Goal: Task Accomplishment & Management: Use online tool/utility

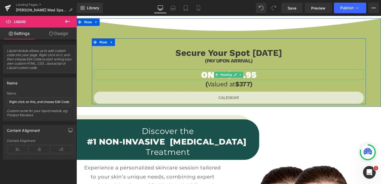
scroll to position [181, 0]
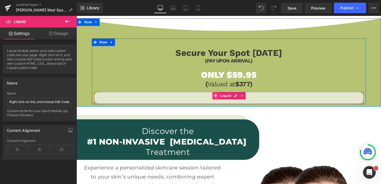
click at [222, 101] on icon at bounding box center [223, 100] width 4 height 4
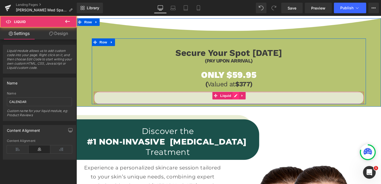
click at [240, 101] on div "Liquid" at bounding box center [237, 101] width 284 height 13
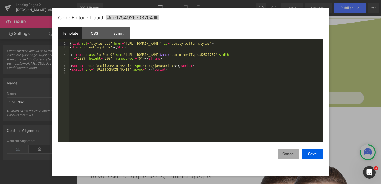
click at [295, 152] on button "Cancel" at bounding box center [288, 153] width 21 height 11
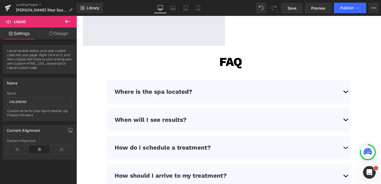
scroll to position [1409, 0]
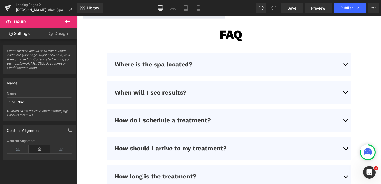
click at [359, 66] on button "button" at bounding box center [359, 67] width 11 height 24
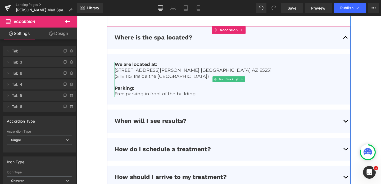
scroll to position [1443, 0]
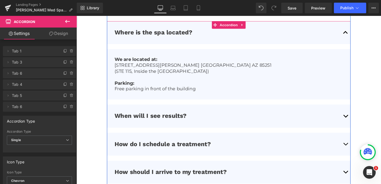
click at [357, 116] on button "button" at bounding box center [359, 121] width 11 height 24
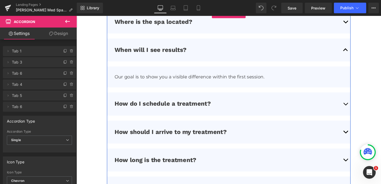
click at [359, 110] on span "button" at bounding box center [359, 110] width 0 height 0
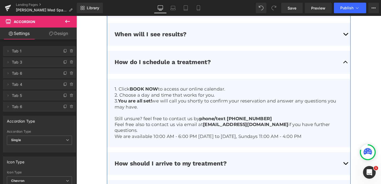
scroll to position [1472, 0]
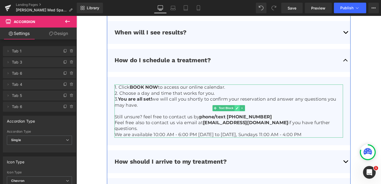
click at [244, 112] on icon at bounding box center [245, 112] width 3 height 3
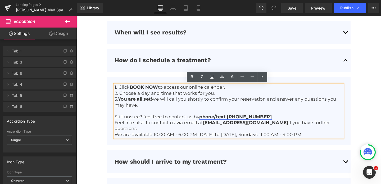
click at [267, 120] on link "phone/text [PHONE_NUMBER]" at bounding box center [243, 122] width 76 height 6
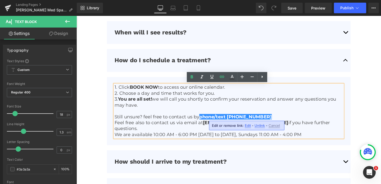
click at [248, 125] on span "Edit" at bounding box center [248, 125] width 6 height 4
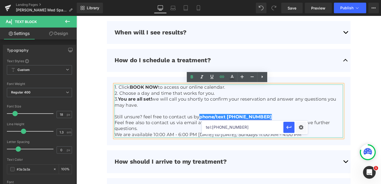
click at [242, 122] on link "phone/text [PHONE_NUMBER]" at bounding box center [243, 122] width 76 height 6
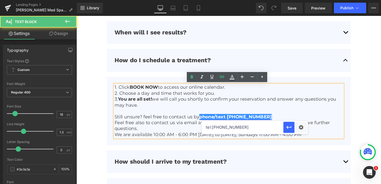
click at [240, 122] on link "phone/text [PHONE_NUMBER]" at bounding box center [243, 122] width 76 height 6
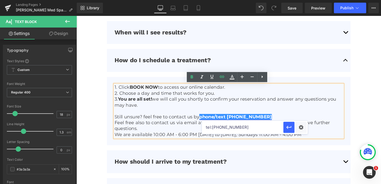
click at [263, 122] on link "phone/text (480) 535-1334" at bounding box center [243, 122] width 76 height 6
click at [264, 121] on link "phone/text (480) 535-111" at bounding box center [234, 122] width 59 height 6
click at [287, 129] on icon "button" at bounding box center [289, 127] width 6 height 6
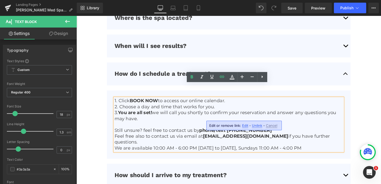
scroll to position [1456, 0]
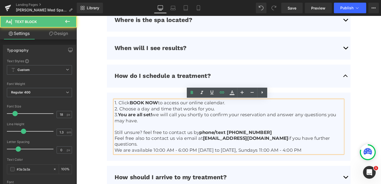
click at [251, 154] on p "We are available 10:00 AM - 6:00 PM Monday to Saturday, Sundays 11:00 AM - 4:00…" at bounding box center [236, 157] width 240 height 6
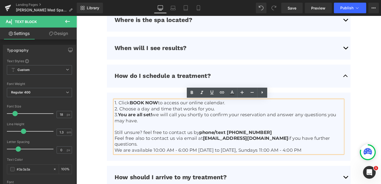
click at [161, 154] on p "We are available 10:00 AM - 6:00 PM Monday to Saturday, Sundays 11:00 AM - 4:00…" at bounding box center [236, 157] width 240 height 6
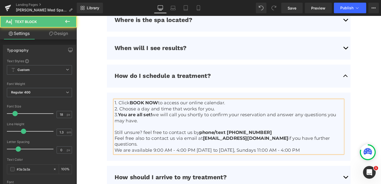
drag, startPoint x: 229, startPoint y: 150, endPoint x: 341, endPoint y: 149, distance: 111.3
click at [341, 154] on p "We are available 9:00 AM - 4:00 PM Monday to Saturday, Sundays 11:00 AM - 4:00 …" at bounding box center [236, 157] width 240 height 6
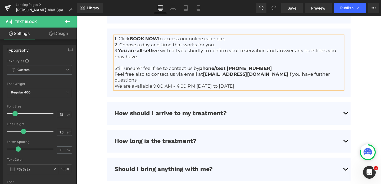
scroll to position [1528, 0]
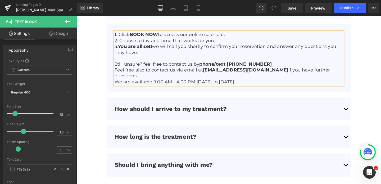
click at [359, 110] on button "button" at bounding box center [359, 114] width 11 height 24
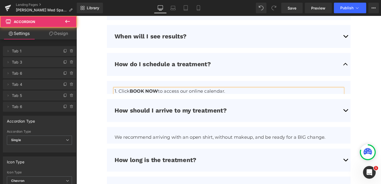
scroll to position [1462, 0]
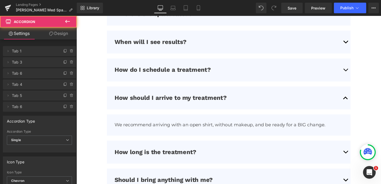
click at [357, 159] on button "button" at bounding box center [359, 159] width 11 height 24
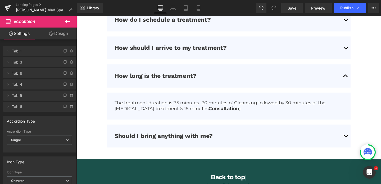
scroll to position [1516, 0]
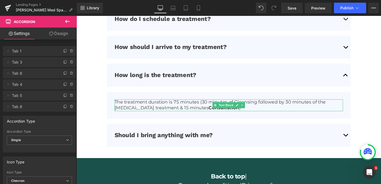
click at [182, 108] on p "The treatment duration is 75 minutes (30 minutes of Cleansing followed by 30 mi…" at bounding box center [236, 110] width 240 height 12
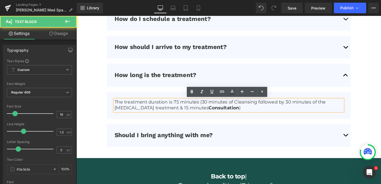
click at [182, 108] on p "The treatment duration is 75 minutes (30 minutes of Cleansing followed by 30 mi…" at bounding box center [236, 110] width 240 height 12
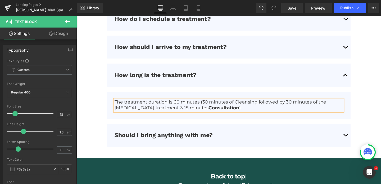
click at [210, 107] on p "The treatment duration is 60 minutes (30 minutes of Cleansing followed by 30 mi…" at bounding box center [236, 110] width 240 height 12
click at [213, 106] on p "The treatment duration is 60 minutes (10 minutes of Cleansing followed by 30 mi…" at bounding box center [236, 110] width 240 height 12
click at [199, 112] on p "The treatment duration is 60 minutes (15 minutes of Cleansing followed by 30 mi…" at bounding box center [236, 110] width 240 height 12
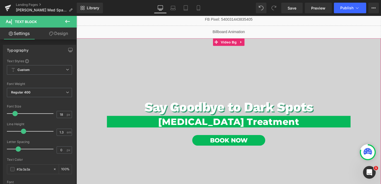
scroll to position [18, 0]
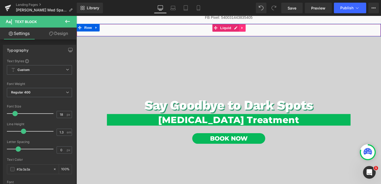
click at [247, 30] on link at bounding box center [250, 29] width 7 height 8
click at [236, 29] on div "Liquid" at bounding box center [236, 30] width 320 height 13
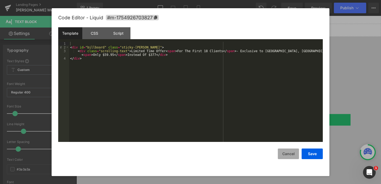
click at [287, 156] on button "Cancel" at bounding box center [288, 153] width 21 height 11
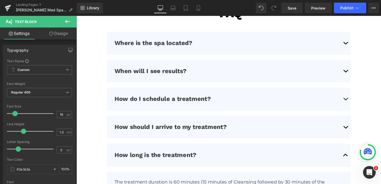
scroll to position [1639, 0]
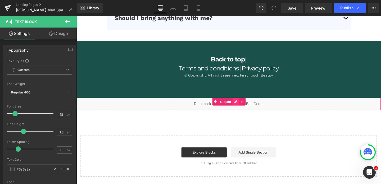
click at [244, 105] on div "Liquid" at bounding box center [236, 108] width 320 height 13
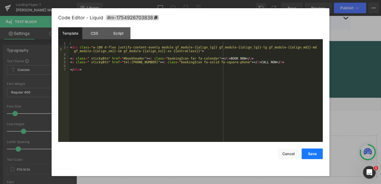
click at [313, 152] on button "Save" at bounding box center [311, 153] width 21 height 11
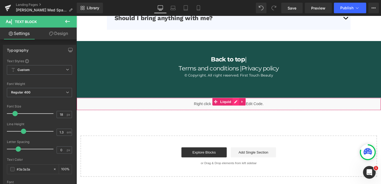
click at [243, 104] on div "Liquid" at bounding box center [236, 108] width 320 height 13
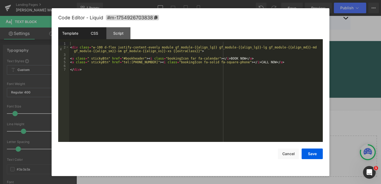
click at [98, 35] on div "CSS" at bounding box center [94, 33] width 24 height 12
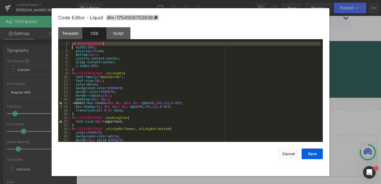
scroll to position [81, 0]
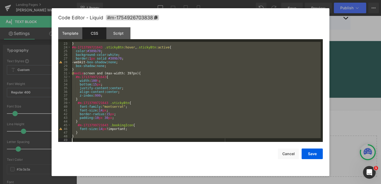
drag, startPoint x: 72, startPoint y: 43, endPoint x: 90, endPoint y: 187, distance: 145.0
click at [90, 184] on html "Liquid You are previewing how the will restyle your page. You can not edit Elem…" at bounding box center [190, 92] width 381 height 184
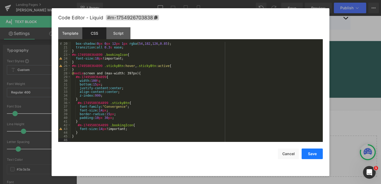
click at [306, 153] on button "Save" at bounding box center [311, 153] width 21 height 11
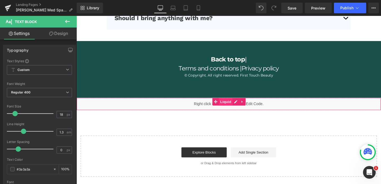
click at [233, 105] on span "Liquid" at bounding box center [233, 106] width 14 height 8
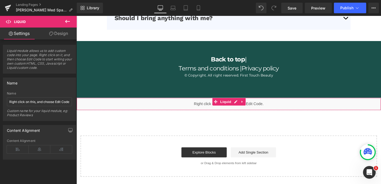
click at [62, 34] on link "Design" at bounding box center [58, 33] width 38 height 12
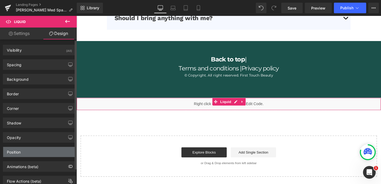
click at [17, 150] on div "Position" at bounding box center [14, 150] width 14 height 7
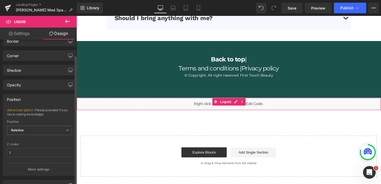
scroll to position [88, 0]
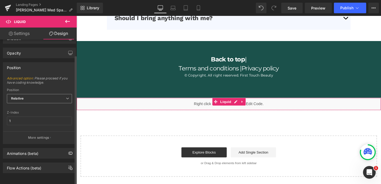
click at [38, 94] on span "Relative" at bounding box center [39, 98] width 65 height 9
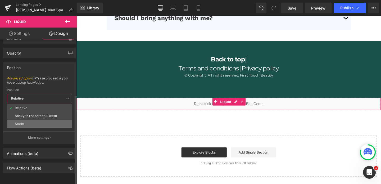
click at [30, 120] on li "Static" at bounding box center [39, 124] width 65 height 8
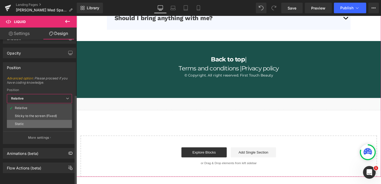
scroll to position [68, 0]
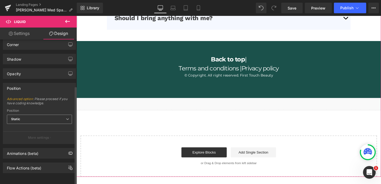
click at [34, 116] on span "Static" at bounding box center [39, 118] width 65 height 9
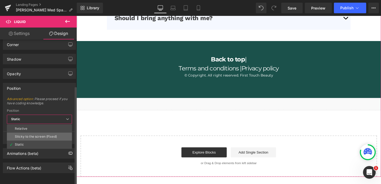
click at [31, 135] on div "Sticky to the screen (Fixed)" at bounding box center [36, 137] width 42 height 4
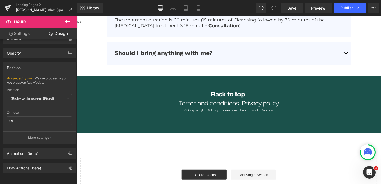
scroll to position [1601, 0]
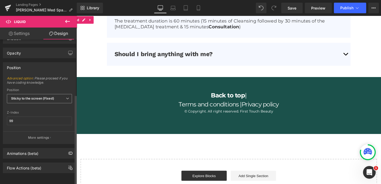
click at [44, 96] on b "Sticky to the screen (Fixed)" at bounding box center [32, 98] width 43 height 4
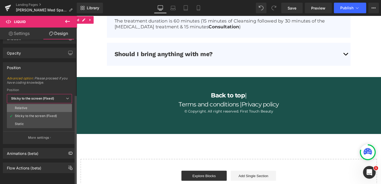
click at [37, 105] on li "Relative" at bounding box center [39, 108] width 65 height 8
type input "1"
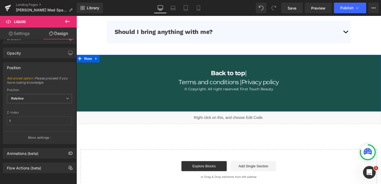
scroll to position [1625, 0]
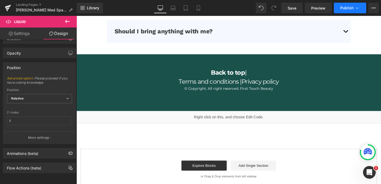
click at [349, 7] on span "Publish" at bounding box center [346, 8] width 13 height 4
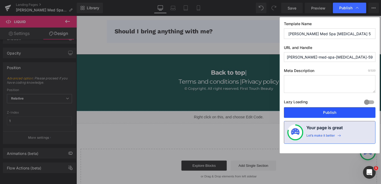
click at [324, 112] on button "Publish" at bounding box center [329, 112] width 91 height 11
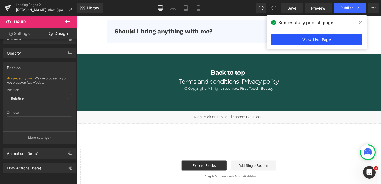
click at [297, 39] on link "View Live Page" at bounding box center [316, 39] width 91 height 11
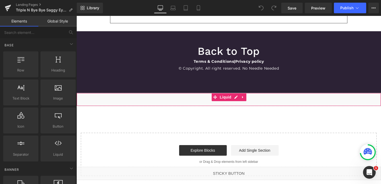
scroll to position [1673, 0]
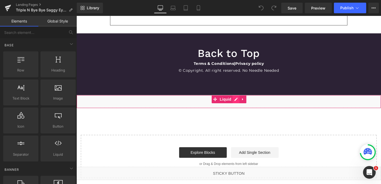
click at [235, 100] on div "Liquid" at bounding box center [228, 101] width 304 height 13
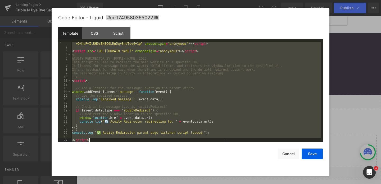
scroll to position [4, 0]
drag, startPoint x: 72, startPoint y: 42, endPoint x: 109, endPoint y: 202, distance: 164.3
click at [109, 184] on html "You are previewing how the will restyle your page. You can not edit Elements in…" at bounding box center [190, 92] width 381 height 184
click at [285, 152] on button "Cancel" at bounding box center [288, 153] width 21 height 11
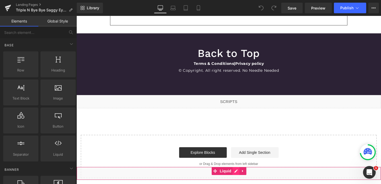
click at [237, 172] on div "Liquid" at bounding box center [228, 173] width 304 height 13
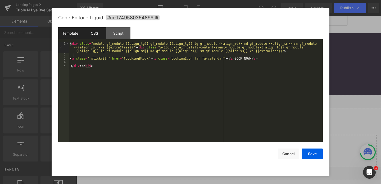
click at [88, 36] on div "CSS" at bounding box center [94, 33] width 24 height 12
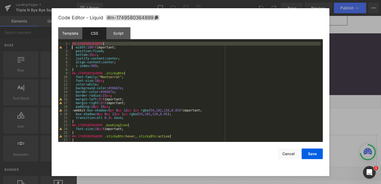
scroll to position [70, 0]
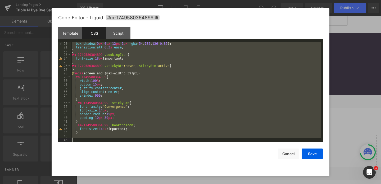
drag, startPoint x: 72, startPoint y: 43, endPoint x: 99, endPoint y: 202, distance: 161.3
click at [99, 184] on html "You are previewing how the will restyle your page. You can not edit Elements in…" at bounding box center [190, 92] width 381 height 184
click at [292, 157] on button "Cancel" at bounding box center [288, 153] width 21 height 11
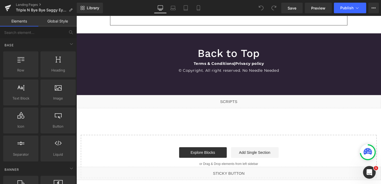
scroll to position [1676, 0]
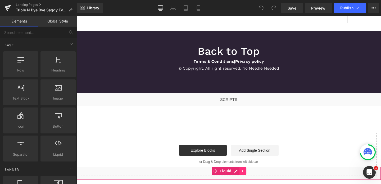
click at [245, 172] on link at bounding box center [242, 171] width 7 height 8
click at [229, 171] on link at bounding box center [232, 171] width 7 height 8
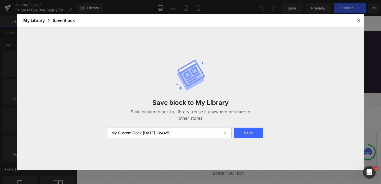
click at [183, 132] on input "My Custom Block 2025-08-22 10:44:51" at bounding box center [169, 132] width 125 height 11
type input "sitcky button"
click at [250, 134] on button "Save" at bounding box center [248, 132] width 29 height 11
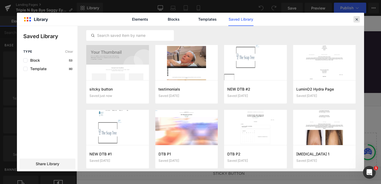
click at [356, 22] on div at bounding box center [356, 19] width 6 height 6
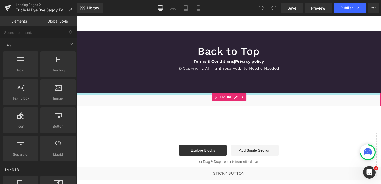
scroll to position [1673, 0]
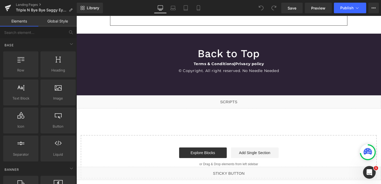
click at [234, 101] on div "Liquid" at bounding box center [228, 101] width 304 height 13
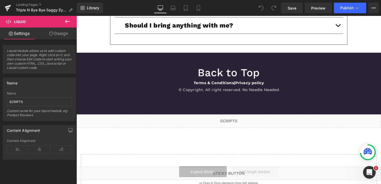
scroll to position [1676, 0]
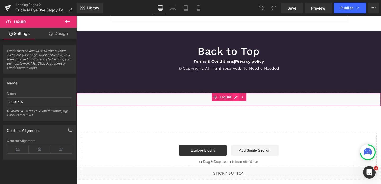
click at [238, 97] on div "Liquid" at bounding box center [228, 99] width 304 height 13
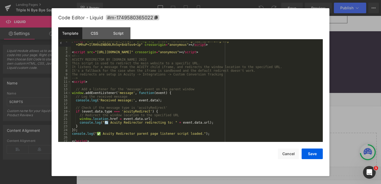
scroll to position [0, 0]
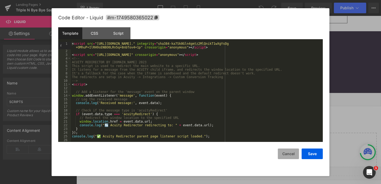
click at [283, 152] on button "Cancel" at bounding box center [288, 153] width 21 height 11
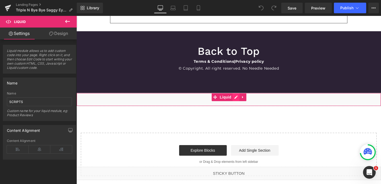
click at [235, 97] on div "Liquid" at bounding box center [228, 99] width 304 height 13
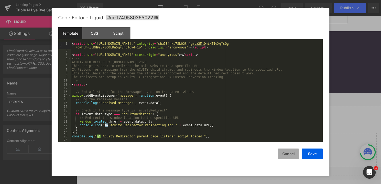
click at [282, 155] on button "Cancel" at bounding box center [288, 153] width 21 height 11
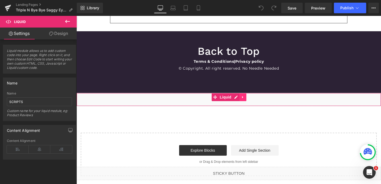
click at [245, 97] on link at bounding box center [242, 97] width 7 height 8
click at [232, 98] on icon at bounding box center [233, 97] width 4 height 4
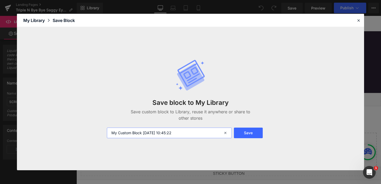
click at [182, 129] on input "My Custom Block 2025-08-22 10:45:22" at bounding box center [169, 132] width 125 height 11
type input "scripts"
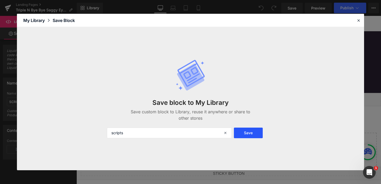
click at [249, 135] on button "Save" at bounding box center [248, 132] width 29 height 11
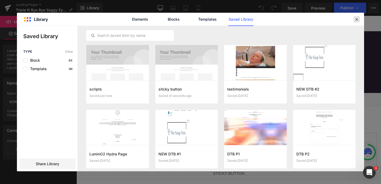
click at [0, 0] on div at bounding box center [0, 0] width 0 height 0
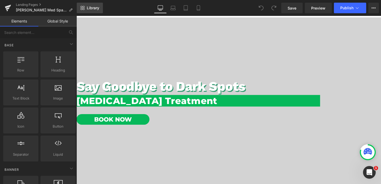
click at [94, 8] on span "Library" at bounding box center [93, 8] width 12 height 5
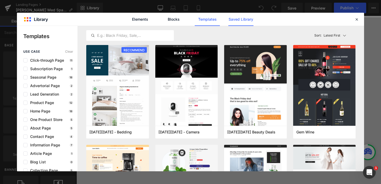
click at [0, 0] on link "Saved Library" at bounding box center [0, 0] width 0 height 0
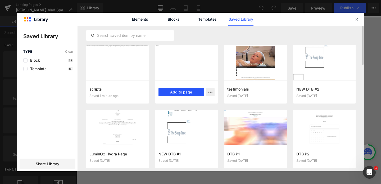
click at [169, 93] on button "Add to page" at bounding box center [181, 92] width 46 height 8
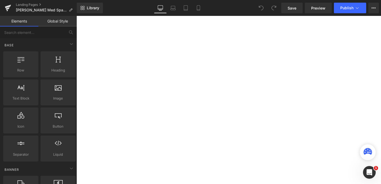
scroll to position [1605, 0]
click at [93, 10] on span "Library" at bounding box center [93, 8] width 12 height 5
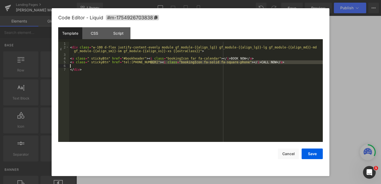
drag, startPoint x: 150, startPoint y: 63, endPoint x: 124, endPoint y: 64, distance: 26.2
click at [124, 64] on div "< div class = "w-100 d-flex justify-content-evenly module gf_module-{{align_lg}…" at bounding box center [196, 95] width 254 height 107
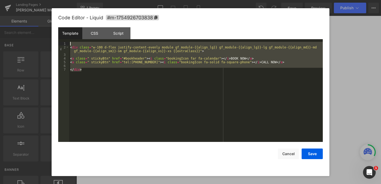
drag, startPoint x: 88, startPoint y: 80, endPoint x: 67, endPoint y: 45, distance: 40.9
click at [67, 45] on pre "1 2 3 4 5 6 7 < div class = "w-100 d-flex justify-content-evenly module gf_modu…" at bounding box center [190, 92] width 264 height 100
click at [285, 154] on button "Cancel" at bounding box center [288, 153] width 21 height 11
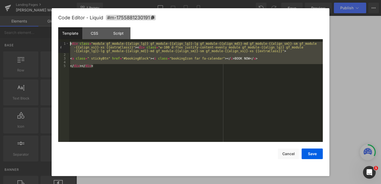
drag, startPoint x: 146, startPoint y: 93, endPoint x: 67, endPoint y: 40, distance: 95.2
click at [67, 40] on div "Template CSS Script Data 1 2 3 4 5 < div class = "module gf_module-{{align_lg}}…" at bounding box center [190, 84] width 264 height 114
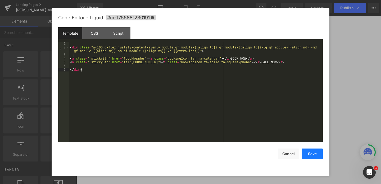
click at [315, 155] on button "Save" at bounding box center [311, 153] width 21 height 11
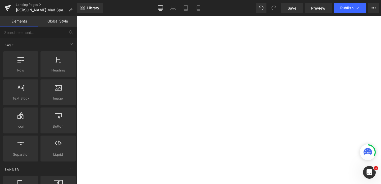
click at [76, 16] on icon at bounding box center [76, 16] width 0 height 0
click at [343, 6] on span "Publish" at bounding box center [346, 8] width 13 height 4
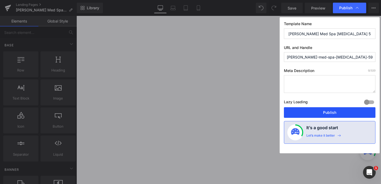
click at [320, 112] on button "Publish" at bounding box center [329, 112] width 91 height 11
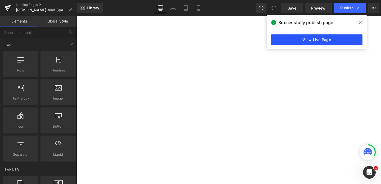
click at [299, 38] on link "View Live Page" at bounding box center [316, 39] width 91 height 11
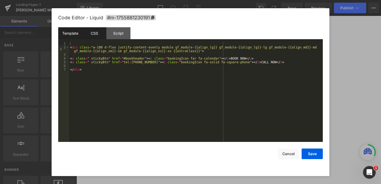
click at [99, 31] on div "CSS" at bounding box center [94, 33] width 24 height 12
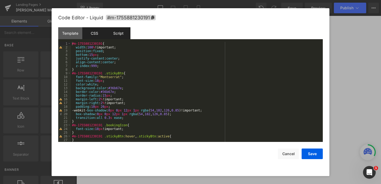
click at [119, 36] on div "Script" at bounding box center [118, 33] width 24 height 12
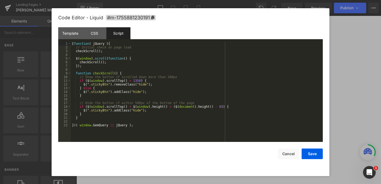
click at [135, 81] on div "( function ( jQuery ) { // Initial check on page load checkScroll ( ) ; $ ( win…" at bounding box center [197, 95] width 252 height 107
click at [312, 156] on button "Save" at bounding box center [311, 153] width 21 height 11
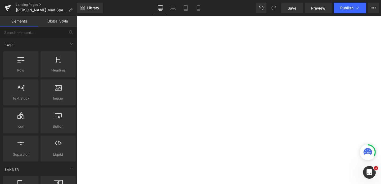
scroll to position [1277, 0]
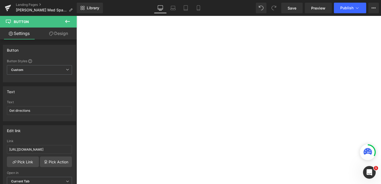
click at [76, 16] on span "Button" at bounding box center [76, 16] width 0 height 0
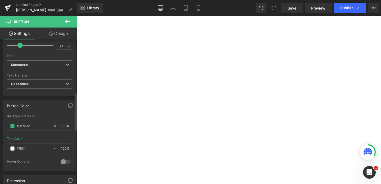
scroll to position [201, 0]
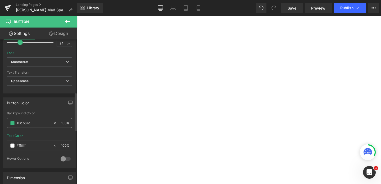
click at [32, 125] on input "#3cb67e" at bounding box center [34, 123] width 34 height 6
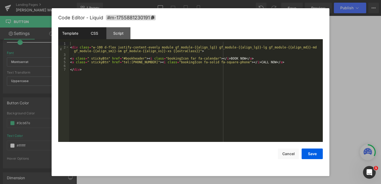
click at [93, 30] on div "CSS" at bounding box center [94, 33] width 24 height 12
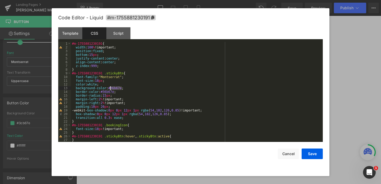
drag, startPoint x: 121, startPoint y: 87, endPoint x: 109, endPoint y: 87, distance: 12.2
click at [109, 87] on div "#m-1755881230191 { width : 100 % !important; position : fixed ; bottom : 15 px …" at bounding box center [196, 95] width 250 height 107
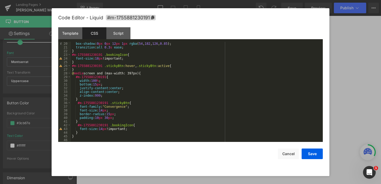
scroll to position [70, 0]
drag, startPoint x: 125, startPoint y: 107, endPoint x: 105, endPoint y: 108, distance: 20.4
click at [105, 108] on div "box-shadow : 0 px 0 px 12 px 1 px rgba ( 54 , 182 , 126 , 0.85 ); transition : …" at bounding box center [196, 95] width 250 height 107
click at [310, 155] on button "Save" at bounding box center [311, 153] width 21 height 11
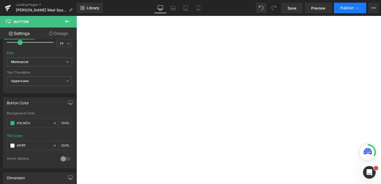
click at [344, 8] on span "Publish" at bounding box center [346, 8] width 13 height 4
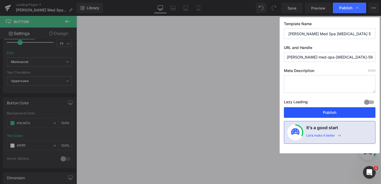
click at [316, 116] on button "Publish" at bounding box center [329, 112] width 91 height 11
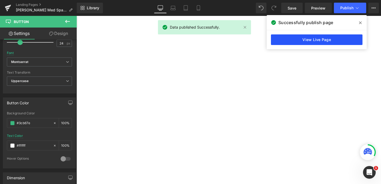
click at [298, 44] on link "View Live Page" at bounding box center [316, 39] width 91 height 11
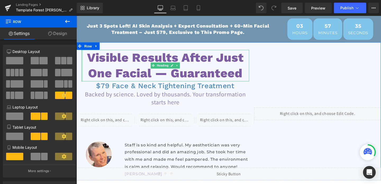
scroll to position [181, 0]
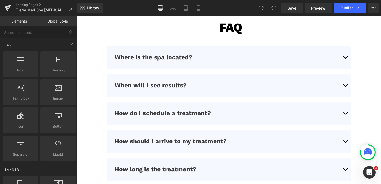
scroll to position [1605, 0]
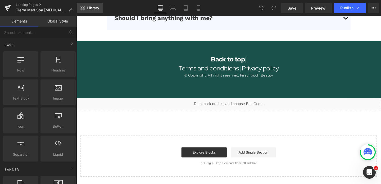
click at [87, 7] on span "Library" at bounding box center [93, 8] width 12 height 5
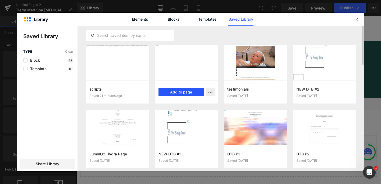
click at [178, 92] on button "Add to page" at bounding box center [181, 92] width 46 height 8
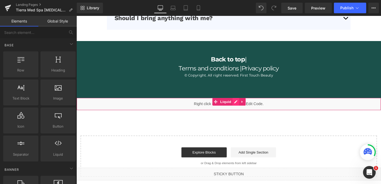
click at [244, 107] on div "Liquid" at bounding box center [236, 108] width 320 height 13
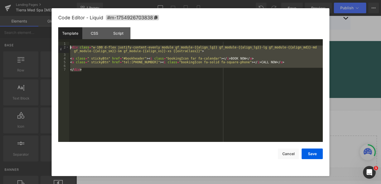
drag, startPoint x: 109, startPoint y: 77, endPoint x: 69, endPoint y: 46, distance: 50.1
click at [69, 46] on div "< div class = "w-100 d-flex justify-content-evenly module gf_module-{{align_lg}…" at bounding box center [196, 95] width 254 height 107
click at [307, 153] on button "Save" at bounding box center [311, 153] width 21 height 11
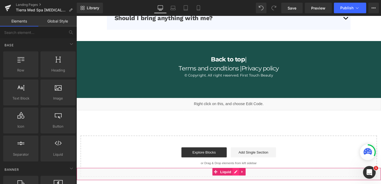
click at [244, 178] on div "Liquid" at bounding box center [236, 181] width 320 height 13
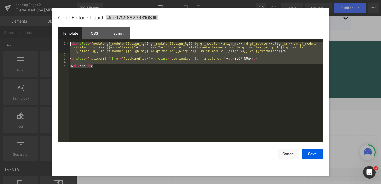
drag, startPoint x: 129, startPoint y: 101, endPoint x: 73, endPoint y: 37, distance: 85.5
click at [73, 37] on div "Template CSS Script Data 1 2 3 4 5 < div class = "module gf_module-{{align_lg}}…" at bounding box center [190, 84] width 264 height 114
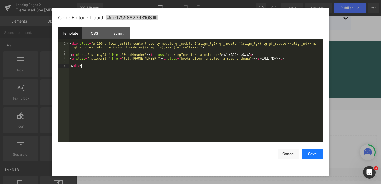
click at [310, 152] on button "Save" at bounding box center [311, 153] width 21 height 11
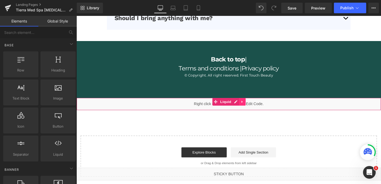
click at [251, 107] on icon at bounding box center [251, 106] width 4 height 4
click at [254, 107] on icon at bounding box center [254, 106] width 4 height 4
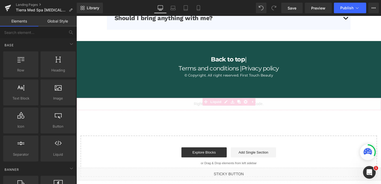
scroll to position [1592, 0]
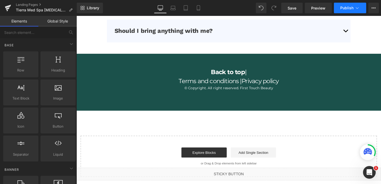
click at [352, 6] on span "Publish" at bounding box center [346, 8] width 13 height 4
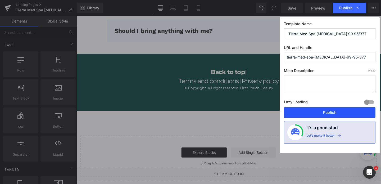
click at [321, 116] on button "Publish" at bounding box center [329, 112] width 91 height 11
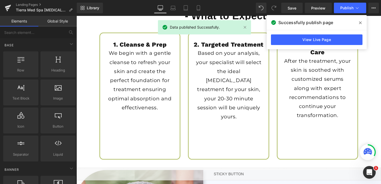
scroll to position [749, 0]
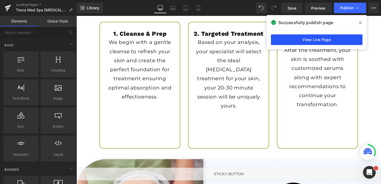
click at [309, 39] on link "View Live Page" at bounding box center [316, 39] width 91 height 11
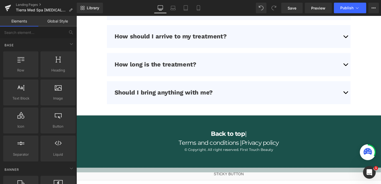
scroll to position [1592, 0]
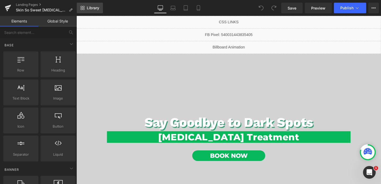
click at [90, 8] on span "Library" at bounding box center [93, 8] width 12 height 5
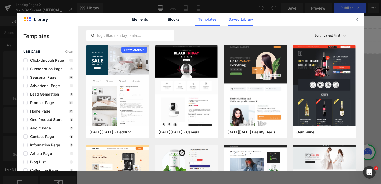
click at [0, 0] on link "Saved Library" at bounding box center [0, 0] width 0 height 0
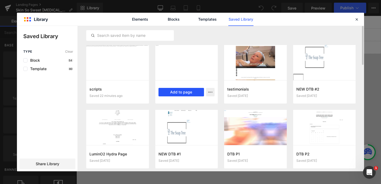
click at [185, 94] on button "Add to page" at bounding box center [181, 92] width 46 height 8
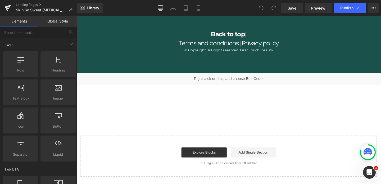
scroll to position [1605, 0]
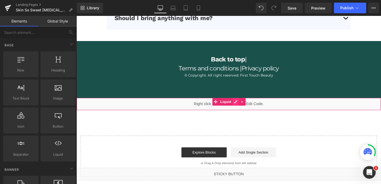
click at [243, 105] on div "Liquid" at bounding box center [236, 108] width 320 height 13
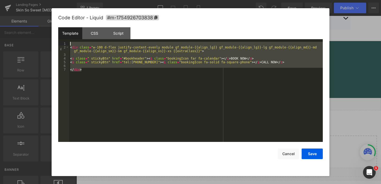
drag, startPoint x: 135, startPoint y: 82, endPoint x: 67, endPoint y: 43, distance: 78.7
click at [67, 43] on pre "1 2 3 4 5 6 7 < div class = "w-100 d-flex justify-content-evenly module gf_modu…" at bounding box center [190, 92] width 264 height 100
click at [315, 156] on button "Save" at bounding box center [311, 153] width 21 height 11
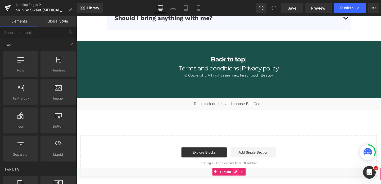
click at [242, 181] on div "Liquid" at bounding box center [236, 181] width 320 height 13
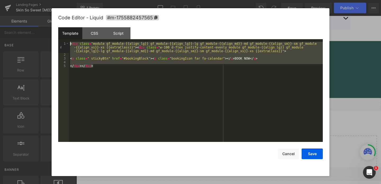
drag, startPoint x: 140, startPoint y: 91, endPoint x: 77, endPoint y: 31, distance: 87.3
click at [77, 31] on div "Template CSS Script Data 1 2 3 4 5 < div class = "module gf_module-{{align_lg}}…" at bounding box center [190, 84] width 264 height 114
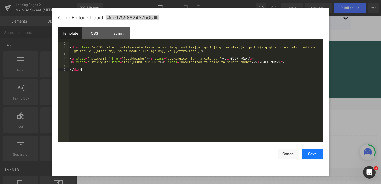
click at [313, 153] on button "Save" at bounding box center [311, 153] width 21 height 11
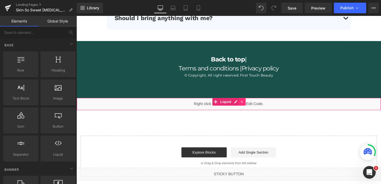
click at [249, 105] on icon at bounding box center [251, 106] width 4 height 4
click at [255, 105] on icon at bounding box center [254, 106] width 4 height 4
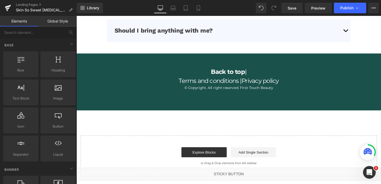
scroll to position [1592, 0]
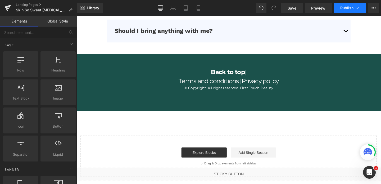
click at [347, 6] on span "Publish" at bounding box center [346, 8] width 13 height 4
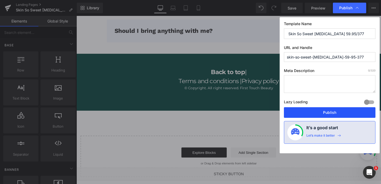
click at [311, 115] on button "Publish" at bounding box center [329, 112] width 91 height 11
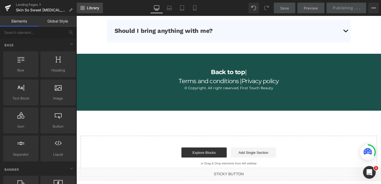
click at [91, 9] on span "Library" at bounding box center [93, 8] width 12 height 5
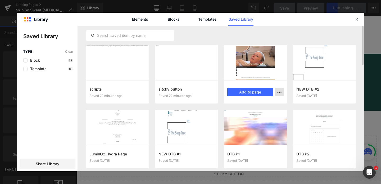
click at [0, 0] on icon "button" at bounding box center [0, 0] width 0 height 0
click at [0, 0] on div "Delete" at bounding box center [0, 0] width 0 height 0
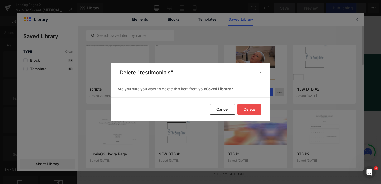
click at [0, 0] on button "Delete" at bounding box center [0, 0] width 0 height 0
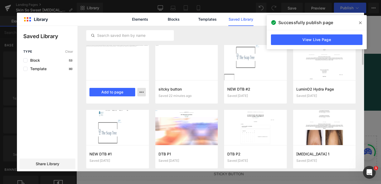
click at [0, 0] on icon "button" at bounding box center [0, 0] width 0 height 0
click at [0, 0] on div "Delete" at bounding box center [0, 0] width 0 height 0
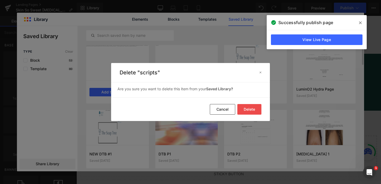
click at [0, 0] on button "Delete" at bounding box center [0, 0] width 0 height 0
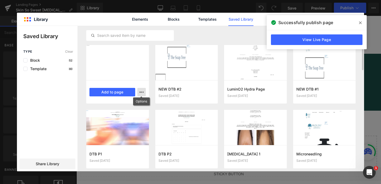
click at [0, 0] on icon "button" at bounding box center [0, 0] width 0 height 0
click at [0, 0] on div "Delete" at bounding box center [0, 0] width 0 height 0
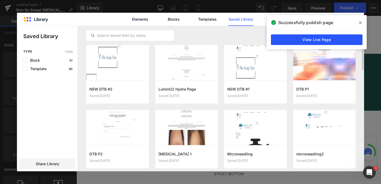
click at [329, 42] on link "View Live Page" at bounding box center [316, 39] width 91 height 11
